Goal: Task Accomplishment & Management: Manage account settings

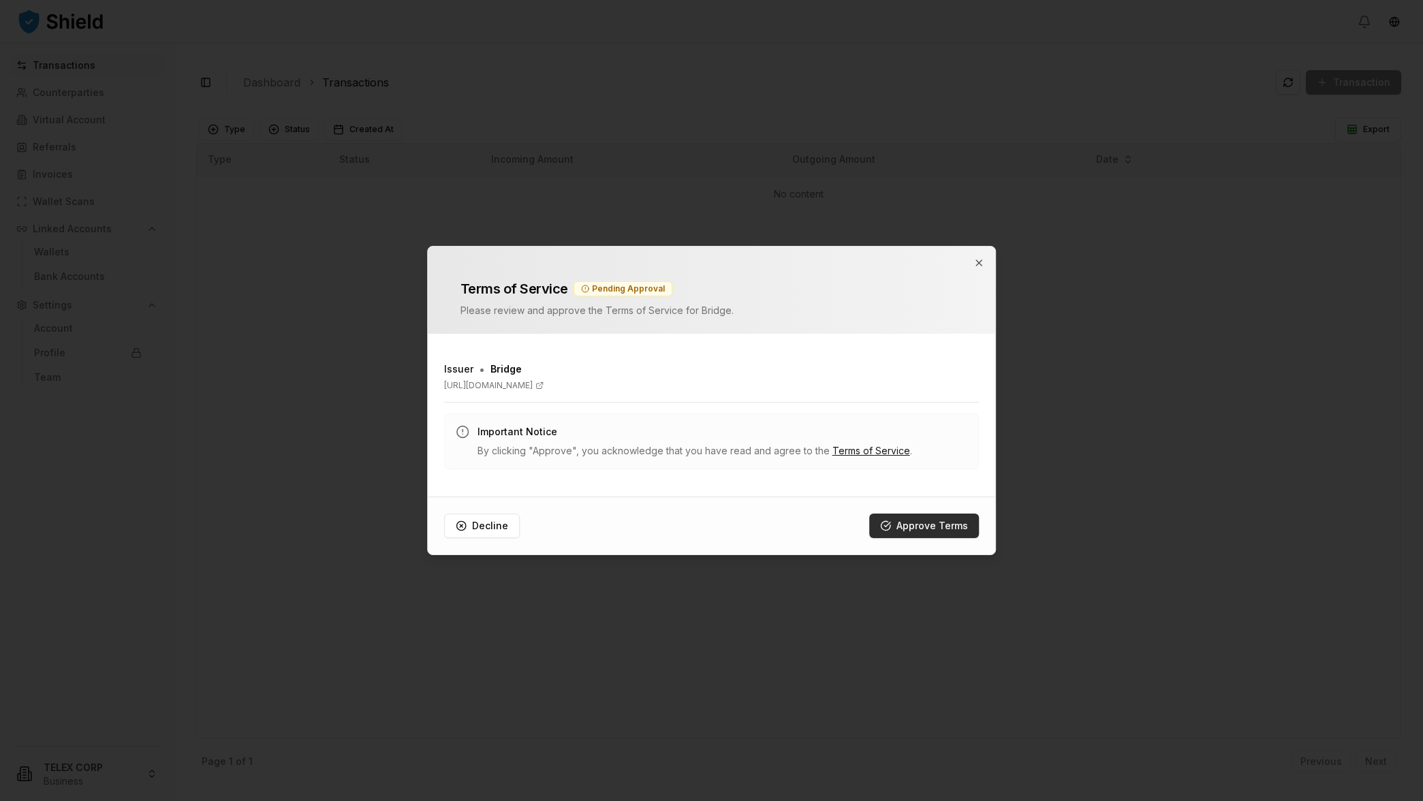
click at [933, 532] on button "Approve Terms" at bounding box center [924, 526] width 110 height 25
click at [906, 524] on button "Approve Terms" at bounding box center [924, 526] width 110 height 25
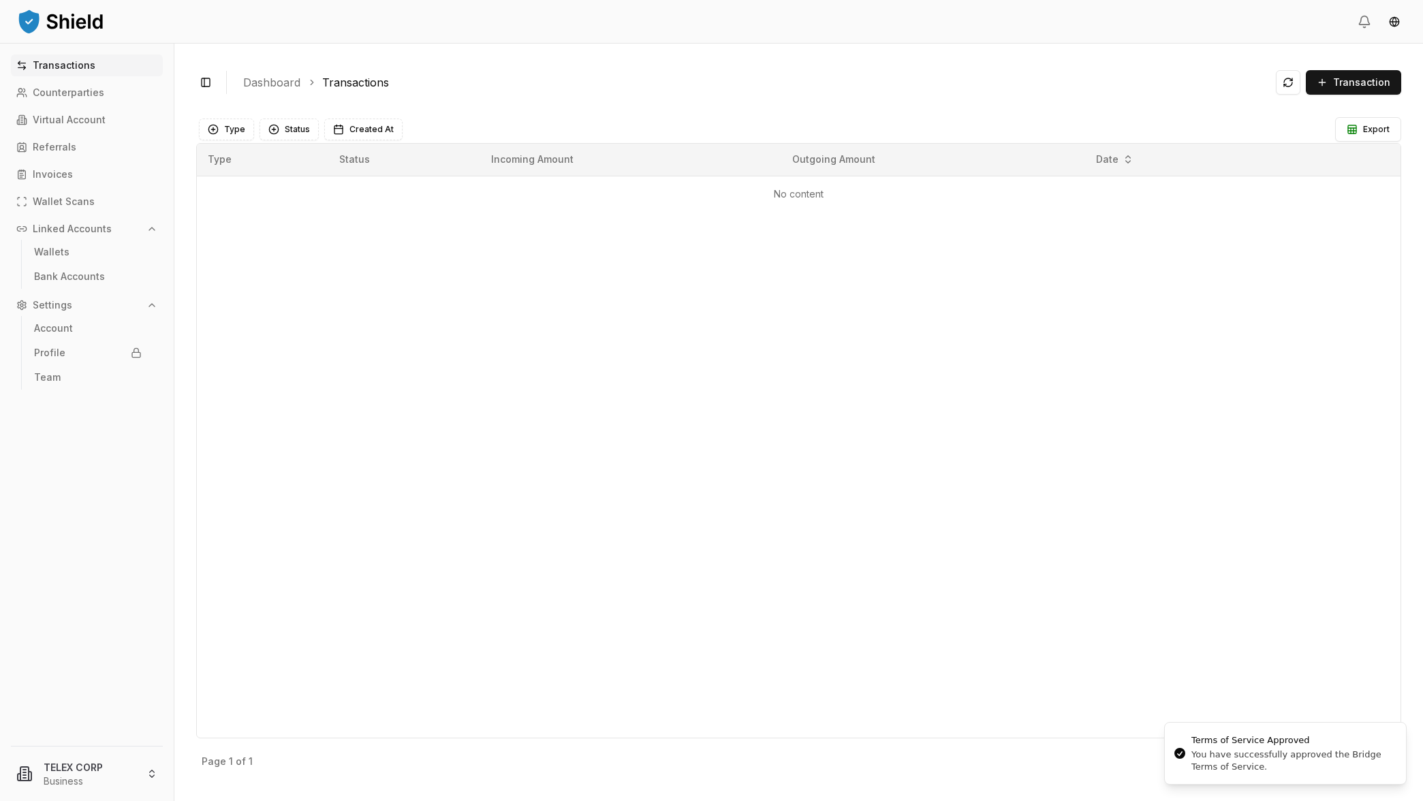
click at [808, 103] on div "Toggle Sidebar Dashboard Transactions Transaction No content Type Status Create…" at bounding box center [798, 423] width 1249 height 758
click at [810, 87] on ol "Dashboard Transactions" at bounding box center [754, 82] width 1022 height 16
click at [482, 310] on div "Type Status Incoming Amount Outgoing Amount Date No content" at bounding box center [798, 440] width 1205 height 595
click at [57, 124] on p "Virtual Account" at bounding box center [69, 120] width 73 height 10
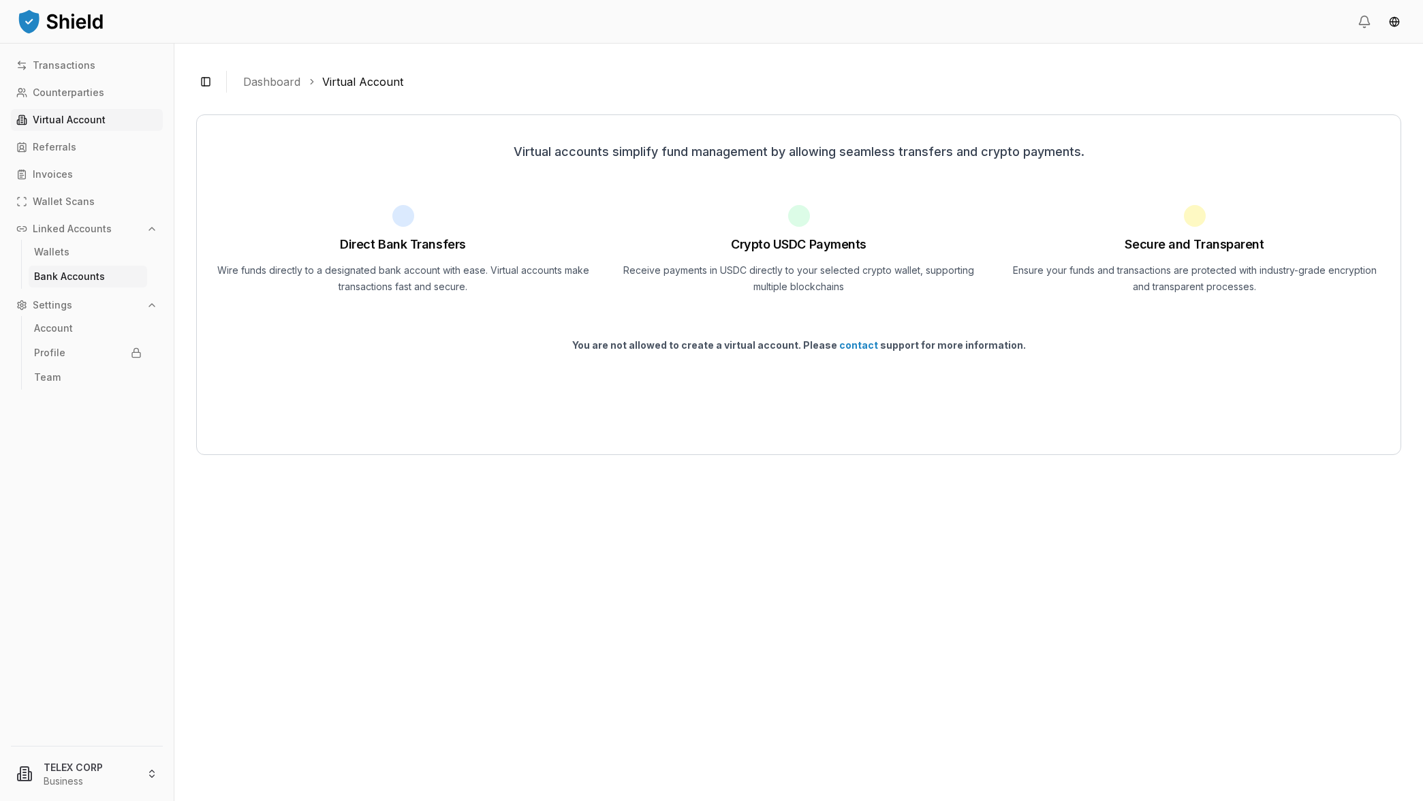
click at [57, 277] on p "Bank Accounts" at bounding box center [69, 277] width 71 height 10
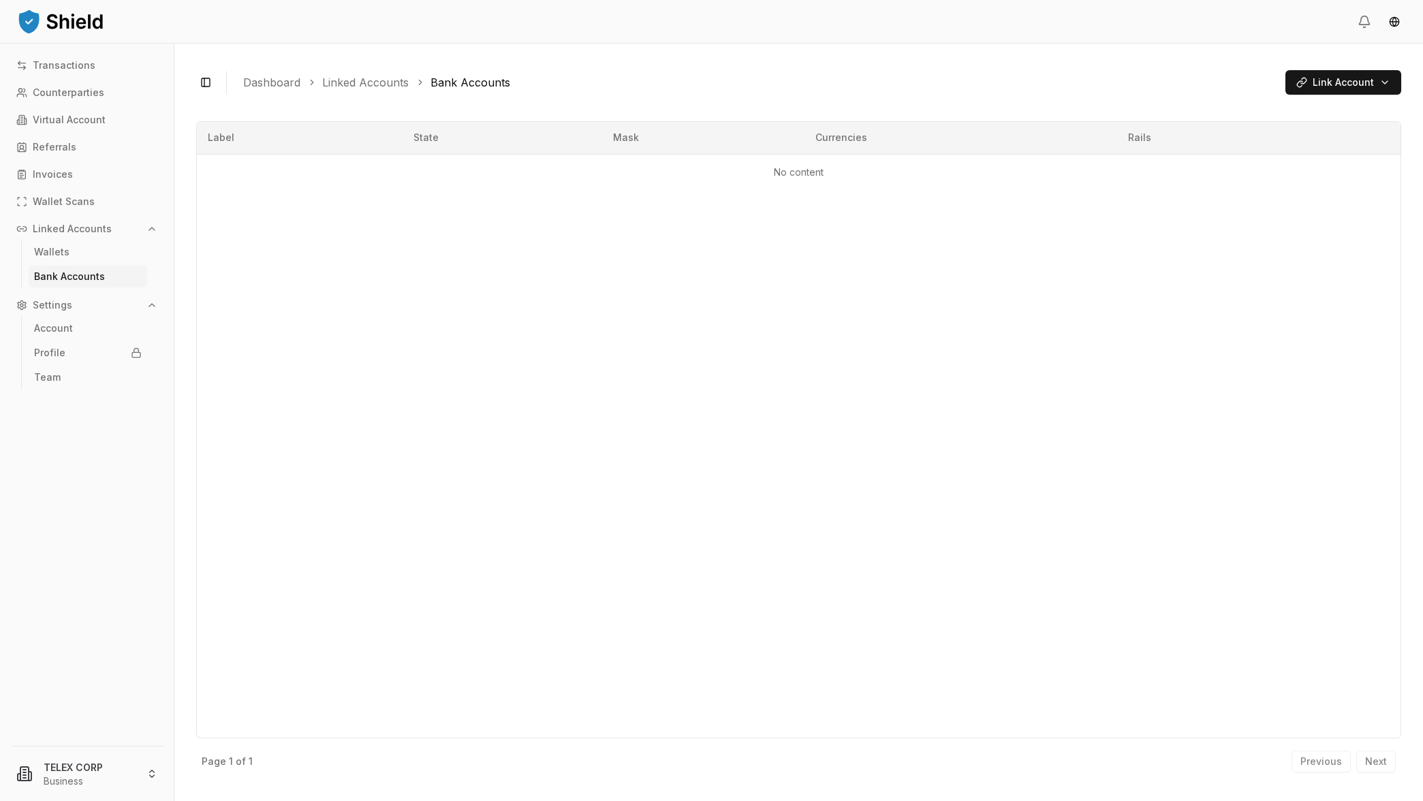
click at [55, 24] on img at bounding box center [60, 20] width 89 height 27
click at [642, 51] on div "Toggle Sidebar Dashboard Linked Accounts Bank Accounts Link Account No content …" at bounding box center [798, 423] width 1249 height 758
click at [43, 102] on link "Counterparties" at bounding box center [87, 93] width 152 height 22
click at [278, 82] on link "Dashboard" at bounding box center [271, 82] width 57 height 16
click at [217, 84] on div "Toggle Sidebar Dashboard Counterparties New Counterparty" at bounding box center [798, 82] width 1205 height 34
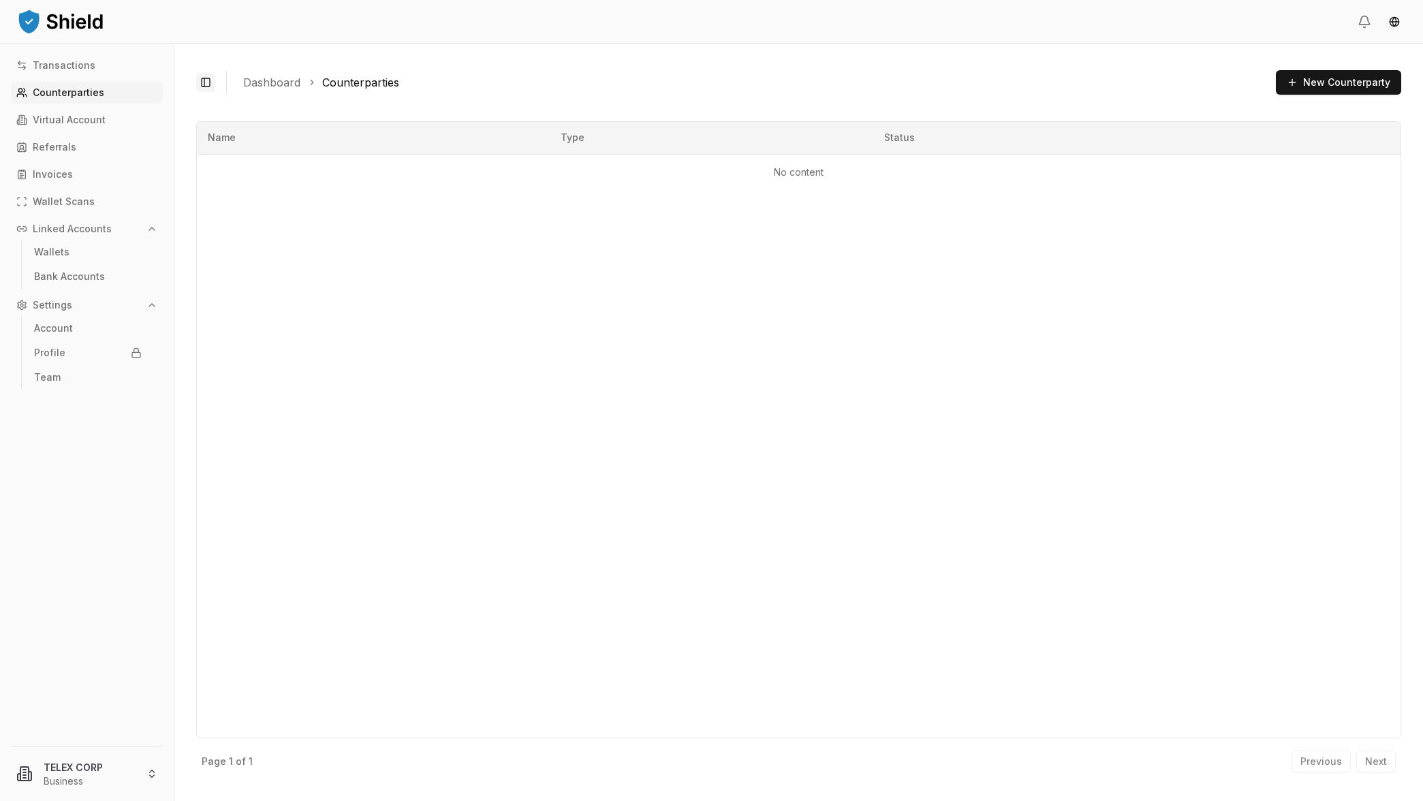
click at [211, 81] on button "Toggle Sidebar" at bounding box center [205, 82] width 19 height 19
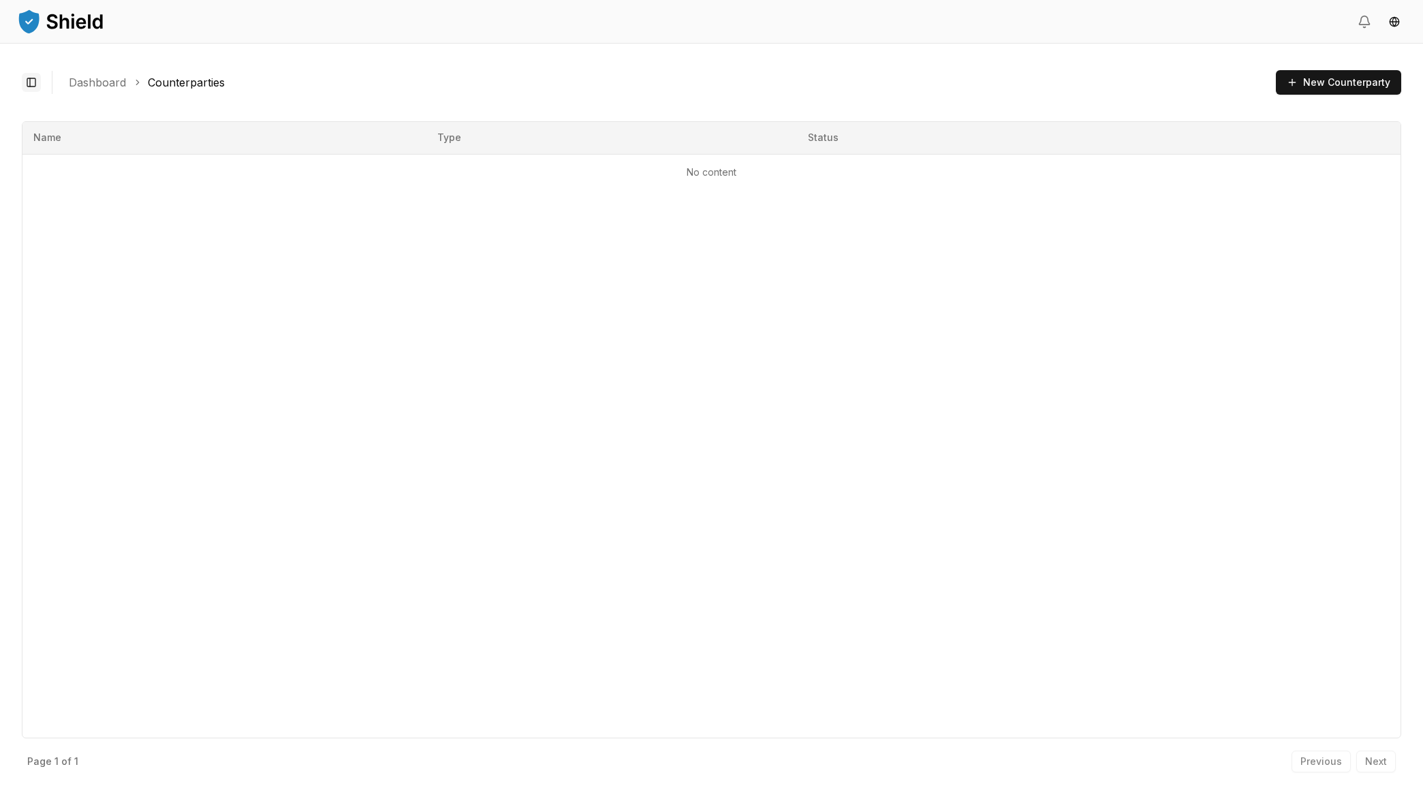
click at [29, 86] on button "Toggle Sidebar" at bounding box center [31, 82] width 19 height 19
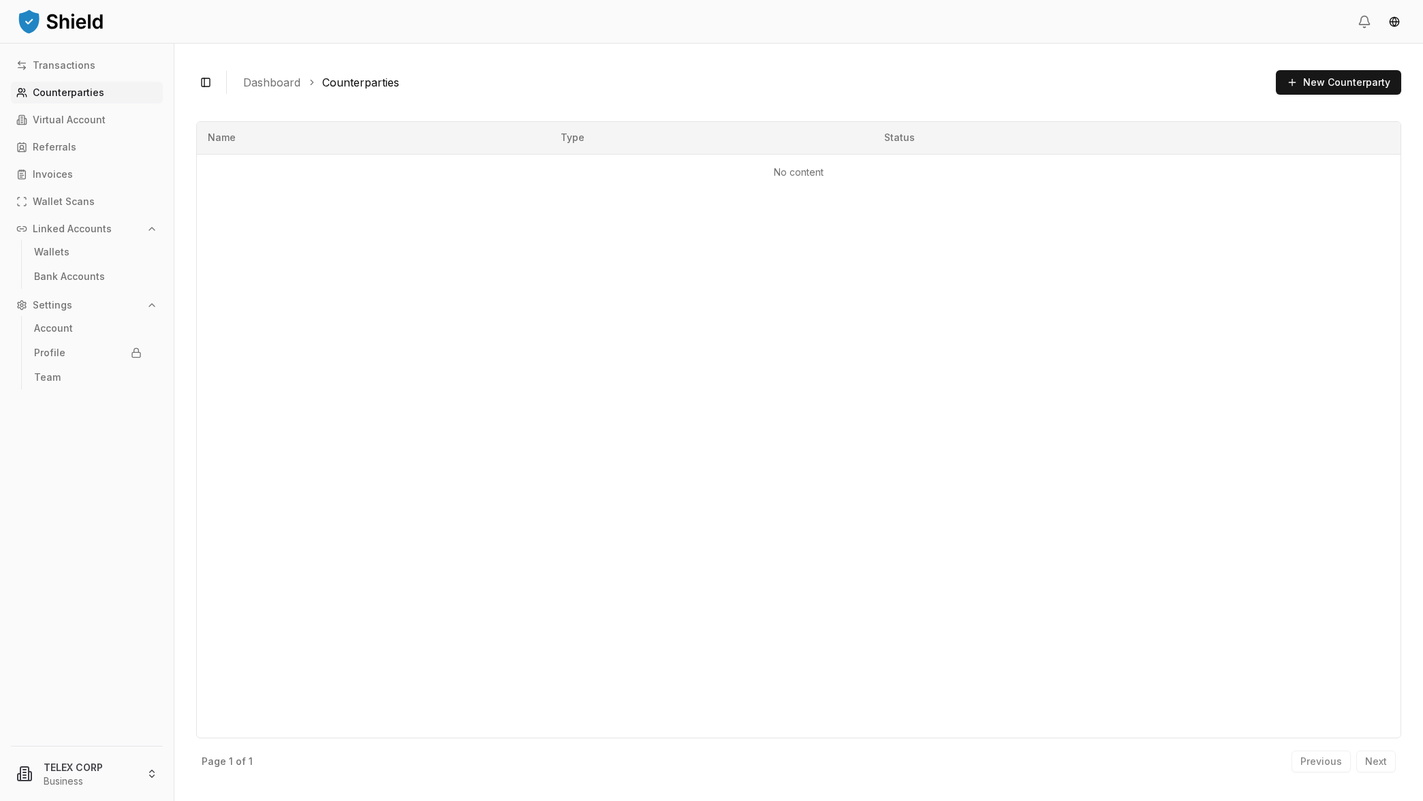
click at [61, 24] on img at bounding box center [60, 20] width 89 height 27
click at [30, 22] on img at bounding box center [60, 20] width 89 height 27
click at [33, 26] on img at bounding box center [60, 20] width 89 height 27
click at [44, 69] on p "Transactions" at bounding box center [64, 66] width 63 height 10
